Goal: Navigation & Orientation: Find specific page/section

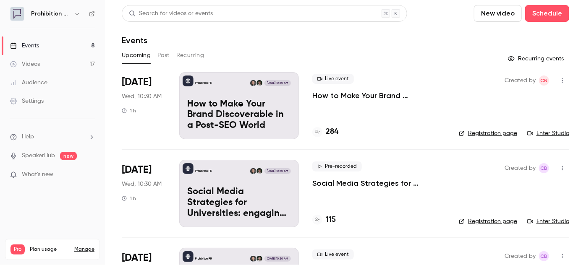
click at [24, 59] on link "Videos 17" at bounding box center [52, 64] width 105 height 18
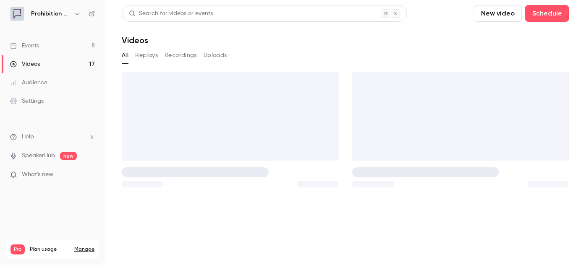
click at [31, 49] on div "Events" at bounding box center [24, 46] width 29 height 8
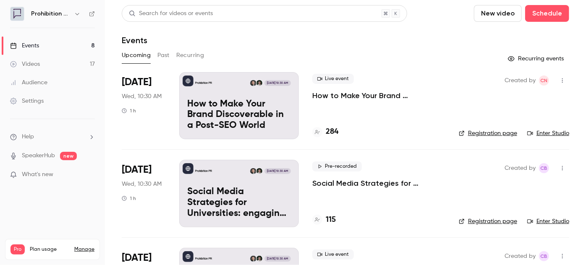
click at [79, 246] on link "Manage" at bounding box center [84, 249] width 20 height 7
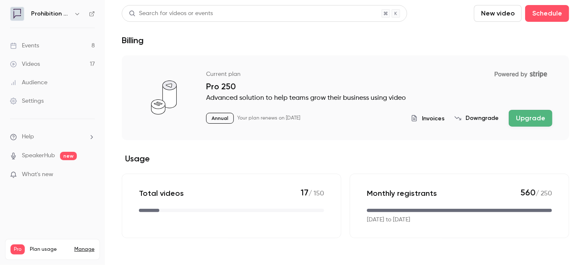
click at [44, 43] on link "Events 8" at bounding box center [52, 46] width 105 height 18
